Goal: Use online tool/utility: Use online tool/utility

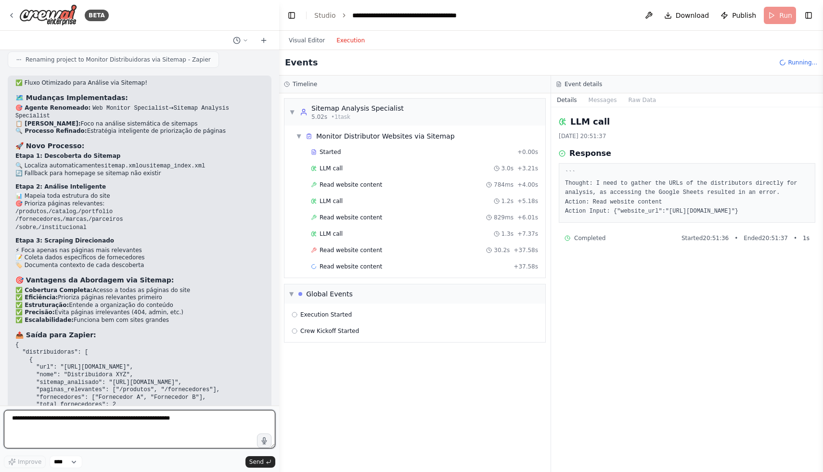
click at [108, 421] on textarea at bounding box center [139, 429] width 271 height 38
click at [307, 46] on div "Visual Editor Execution" at bounding box center [327, 40] width 88 height 19
click at [307, 41] on button "Visual Editor" at bounding box center [307, 41] width 48 height 12
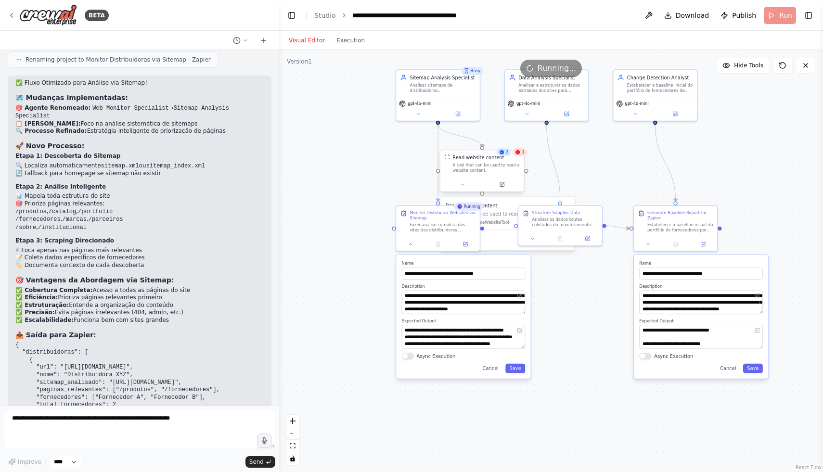
click at [482, 171] on div "A tool that can be used to read a website content." at bounding box center [485, 168] width 67 height 11
click at [378, 193] on div ".deletable-edge-delete-btn { width: 20px; height: 20px; border: 0px solid #ffff…" at bounding box center [551, 261] width 544 height 422
click at [416, 224] on div "Fazer análise completa dos sites das distribuidoras {distributor_websites} atra…" at bounding box center [443, 226] width 66 height 11
click at [137, 420] on textarea at bounding box center [139, 429] width 271 height 38
click at [420, 222] on div "Fazer análise completa dos sites das distribuidoras {distributor_websites} atra…" at bounding box center [443, 226] width 66 height 11
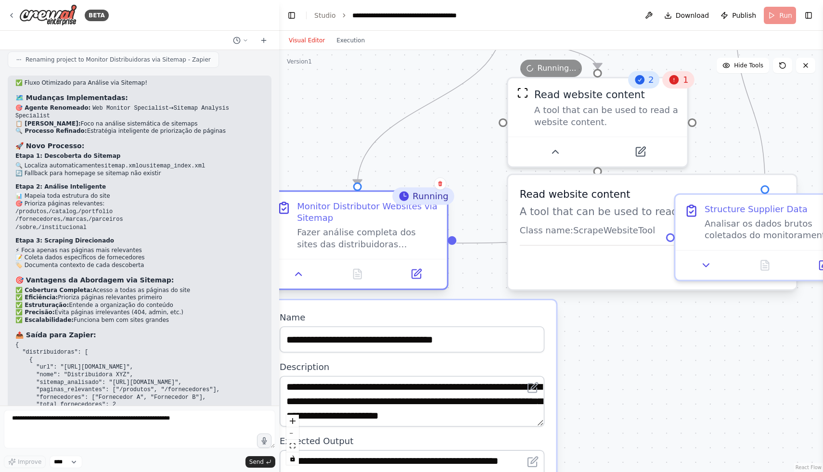
drag, startPoint x: 473, startPoint y: 216, endPoint x: 319, endPoint y: 227, distance: 155.3
click at [319, 224] on div "Monitor Distributor Websites via Sitemap" at bounding box center [367, 212] width 141 height 23
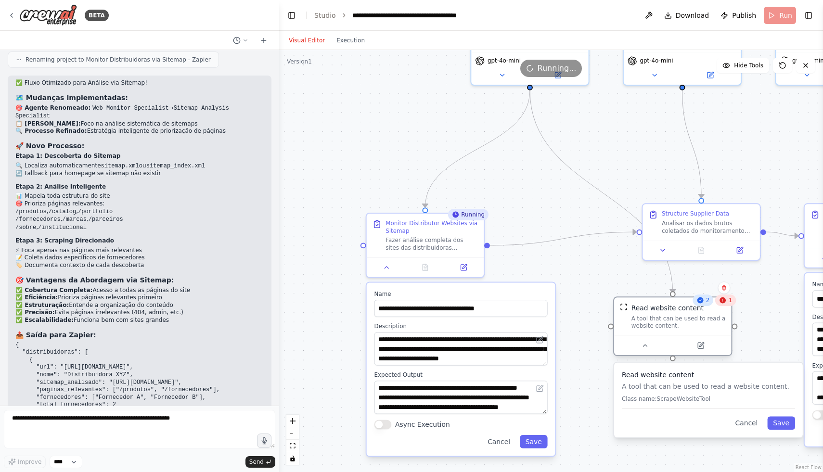
drag, startPoint x: 578, startPoint y: 153, endPoint x: 662, endPoint y: 329, distance: 194.1
click at [662, 329] on div "A tool that can be used to read a website content." at bounding box center [678, 322] width 94 height 15
click at [386, 265] on icon at bounding box center [387, 266] width 4 height 2
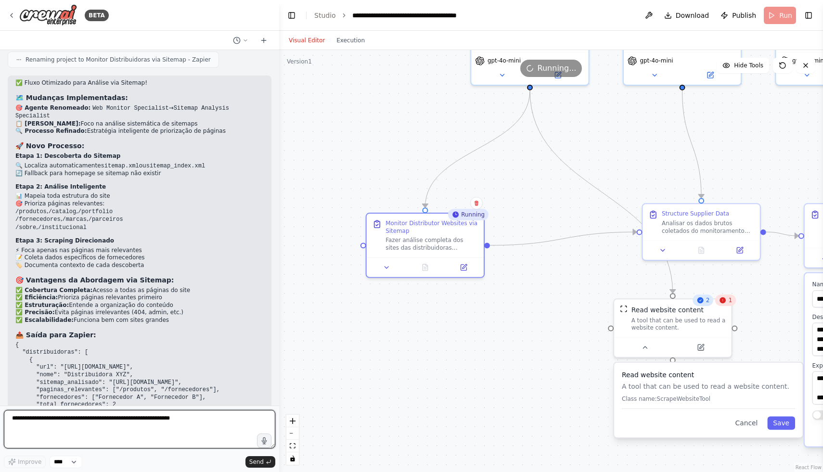
click at [163, 433] on textarea at bounding box center [139, 429] width 271 height 38
